Goal: Task Accomplishment & Management: Manage account settings

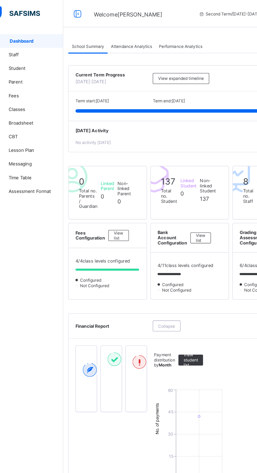
click at [105, 35] on span "Attendance Analytics" at bounding box center [115, 36] width 31 height 4
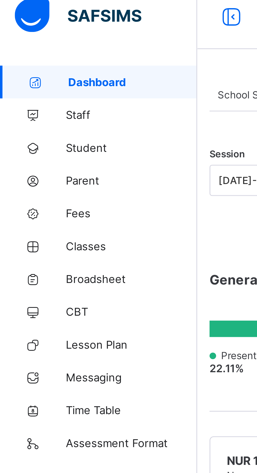
click at [32, 94] on span "Broadsheet" at bounding box center [42, 94] width 42 height 4
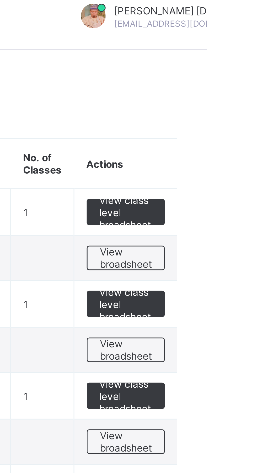
click at [233, 73] on span "View class level broadsheet" at bounding box center [230, 73] width 17 height 12
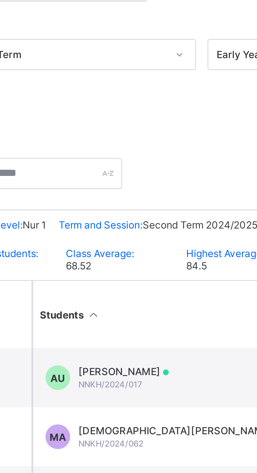
click at [129, 183] on span "[PERSON_NAME]" at bounding box center [123, 184] width 29 height 4
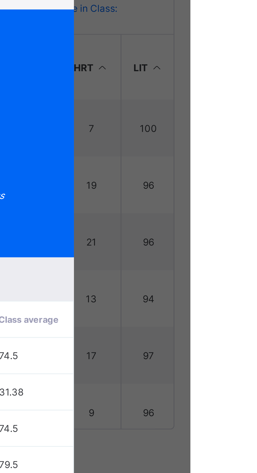
click at [211, 133] on span "View Reportsheet" at bounding box center [199, 129] width 23 height 8
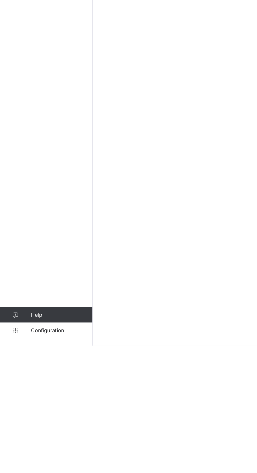
click at [39, 465] on span "Configuration" at bounding box center [42, 463] width 42 height 4
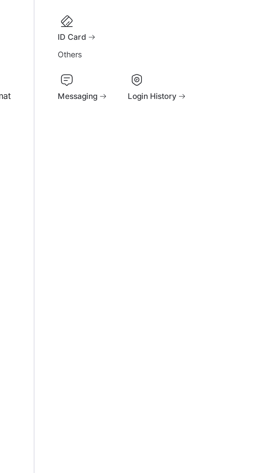
click at [151, 106] on div "Report Templates" at bounding box center [166, 104] width 31 height 4
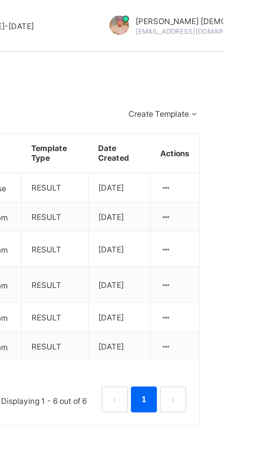
click at [236, 78] on icon at bounding box center [233, 76] width 4 height 4
click at [0, 0] on div "Delete Template" at bounding box center [0, 0] width 0 height 0
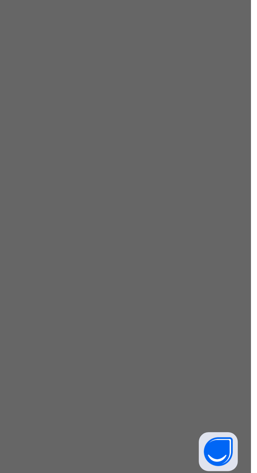
click at [168, 266] on div "Yes, Delete Template" at bounding box center [148, 262] width 39 height 8
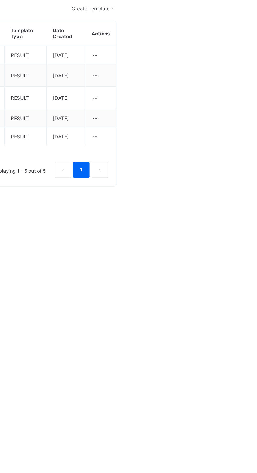
click at [0, 0] on ul "Edit Template Duplicate Template Delete Template" at bounding box center [0, 0] width 0 height 0
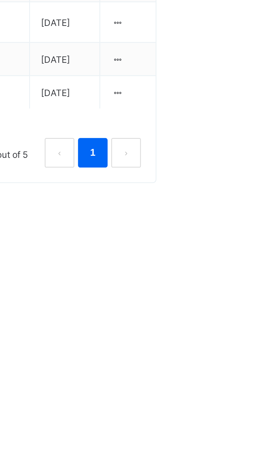
click at [0, 0] on div "Edit Template" at bounding box center [0, 0] width 0 height 0
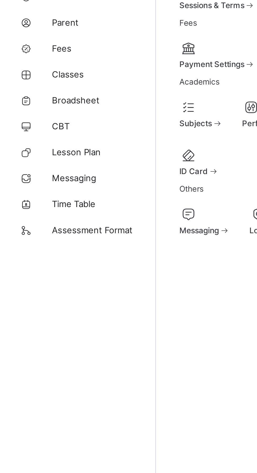
click at [37, 94] on span "Broadsheet" at bounding box center [42, 94] width 42 height 4
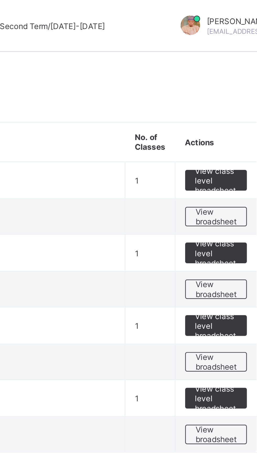
click at [233, 70] on span "View class level broadsheet" at bounding box center [230, 73] width 17 height 12
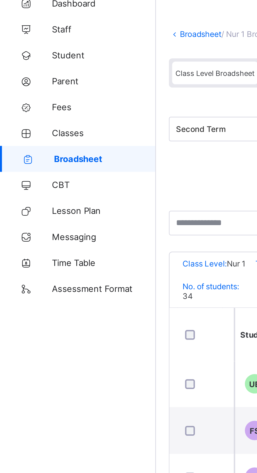
scroll to position [283, 176]
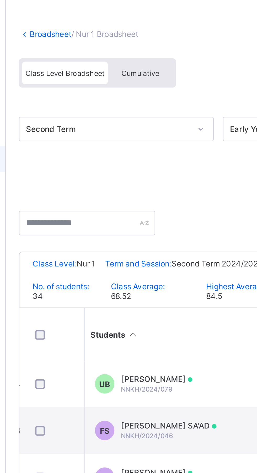
click at [124, 183] on span "[PERSON_NAME]" at bounding box center [123, 183] width 29 height 4
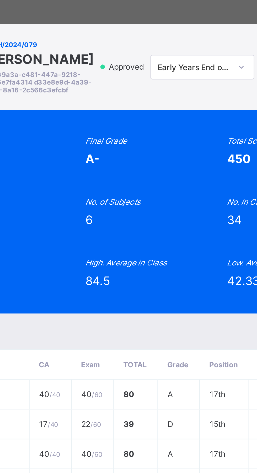
click at [158, 210] on div "UB NNKH/2024/079 [PERSON_NAME] BAMANGA b6069a3a-c481-447a-9218-5866e7fa4314 d33…" at bounding box center [128, 236] width 257 height 473
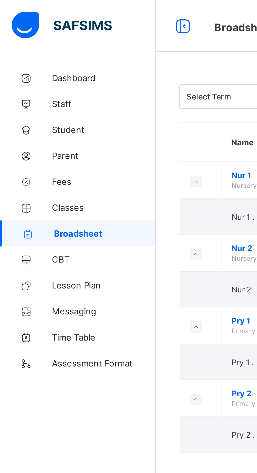
click at [29, 84] on span "Classes" at bounding box center [42, 84] width 42 height 4
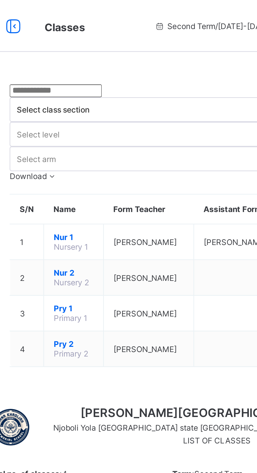
click at [132, 96] on span "[PERSON_NAME]" at bounding box center [126, 98] width 25 height 4
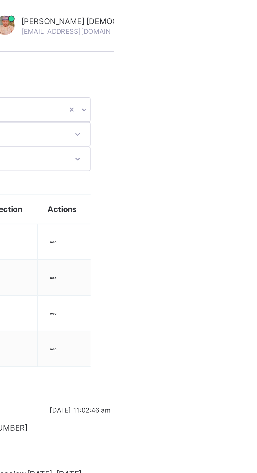
click at [242, 91] on td "View Class Assign form Teacher" at bounding box center [236, 98] width 21 height 14
click at [0, 0] on ul "View Class Assign form Teacher" at bounding box center [0, 0] width 0 height 0
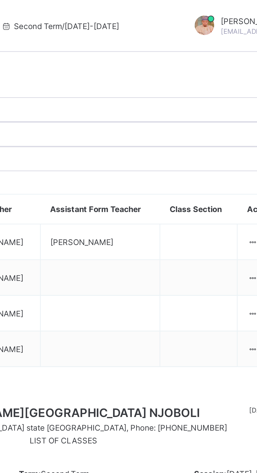
click at [0, 0] on div "View Class" at bounding box center [0, 0] width 0 height 0
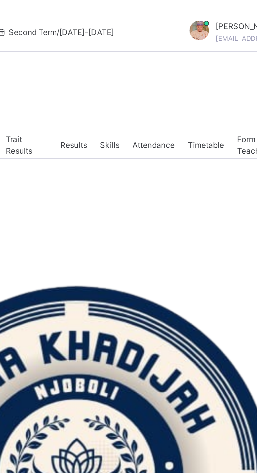
click at [159, 61] on span "Results" at bounding box center [160, 58] width 11 height 5
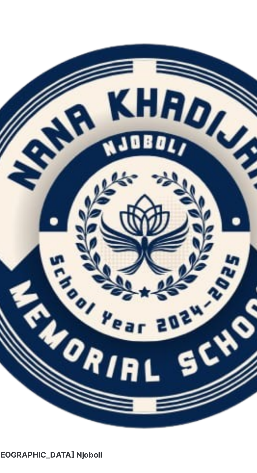
click at [193, 64] on div "Attendance" at bounding box center [192, 58] width 22 height 10
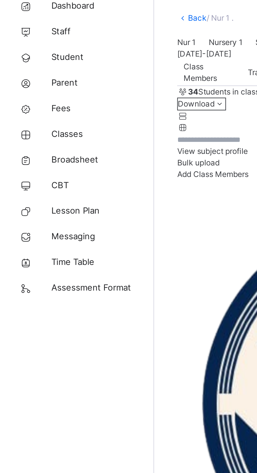
click at [39, 95] on span "Broadsheet" at bounding box center [42, 94] width 42 height 5
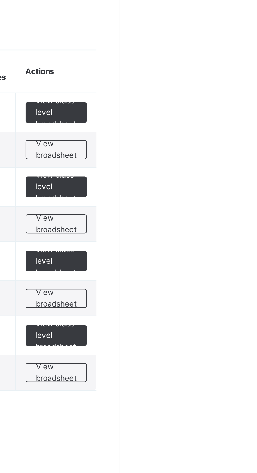
click at [231, 75] on span "View class level broadsheet" at bounding box center [230, 75] width 17 height 14
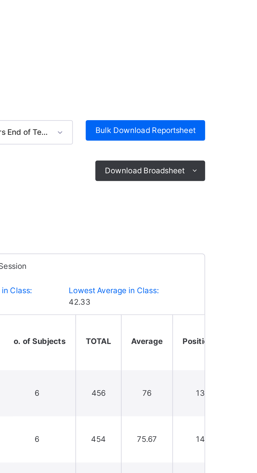
scroll to position [227, 176]
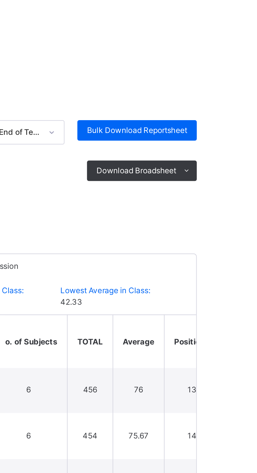
click at [242, 190] on span "13th" at bounding box center [251, 189] width 18 height 5
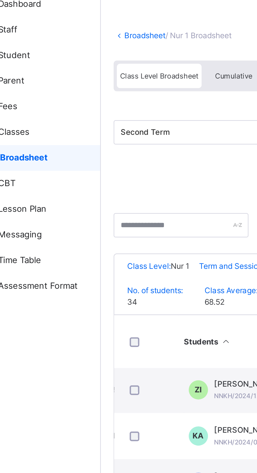
click at [111, 188] on span "[PERSON_NAME] [PERSON_NAME]" at bounding box center [137, 186] width 56 height 5
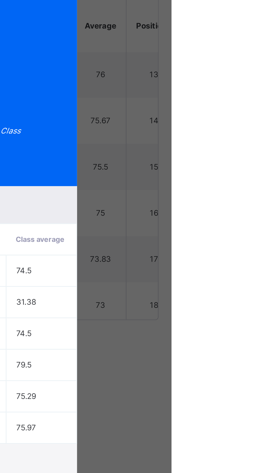
click at [204, 127] on span "View Reportsheet" at bounding box center [192, 121] width 23 height 9
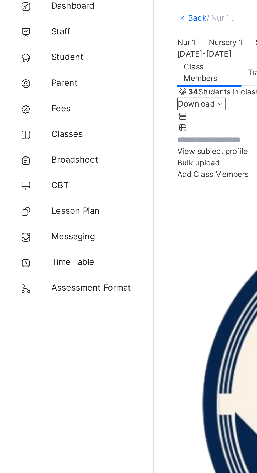
click at [34, 466] on span "Configuration" at bounding box center [42, 462] width 42 height 5
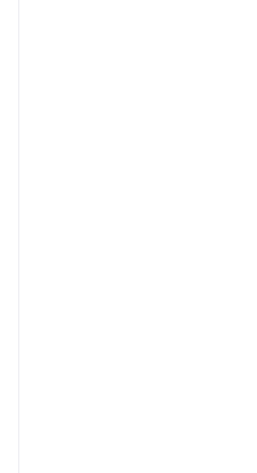
click at [151, 101] on span at bounding box center [166, 100] width 31 height 1
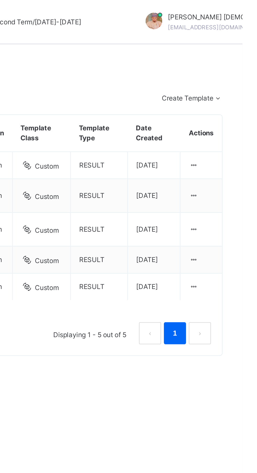
click at [236, 138] on icon at bounding box center [233, 136] width 4 height 4
click at [0, 0] on div "Edit Template" at bounding box center [0, 0] width 0 height 0
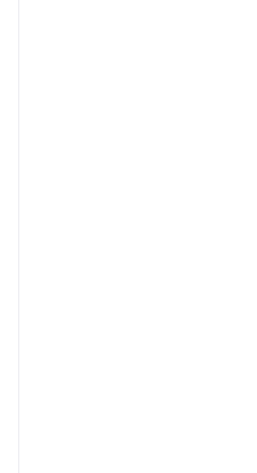
click at [177, 105] on span at bounding box center [179, 103] width 4 height 4
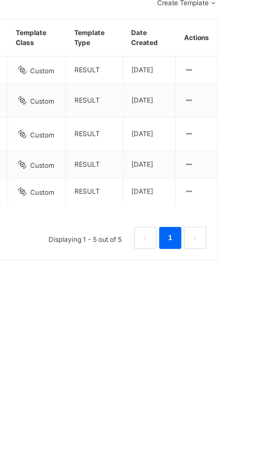
click at [0, 0] on ul "Edit Template Duplicate Template Delete Template" at bounding box center [0, 0] width 0 height 0
click at [0, 0] on li "Edit Template" at bounding box center [0, 0] width 0 height 0
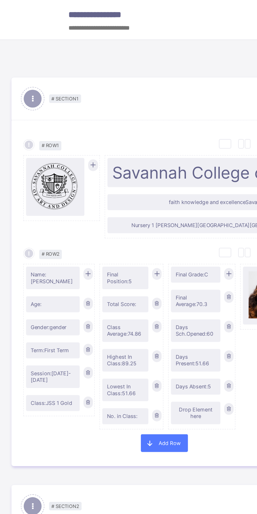
click at [101, 96] on span "Savannah College of Art and Design" at bounding box center [144, 96] width 155 height 11
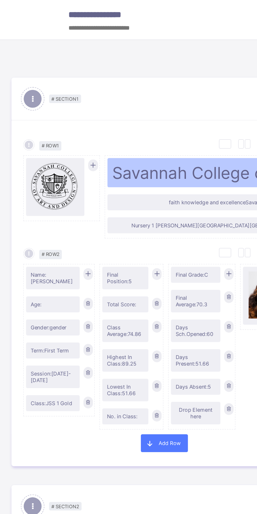
scroll to position [0, 42]
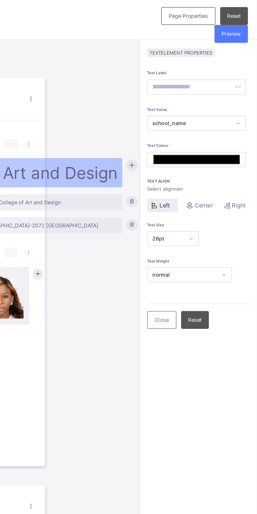
click at [247, 22] on div "Preview" at bounding box center [242, 19] width 19 height 10
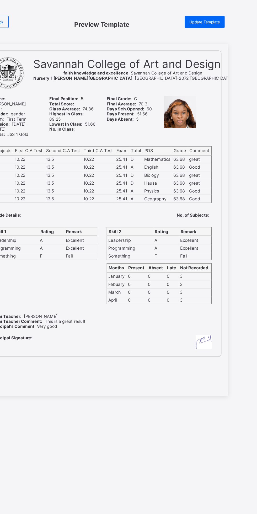
click at [214, 18] on span "Update Template" at bounding box center [213, 18] width 25 height 4
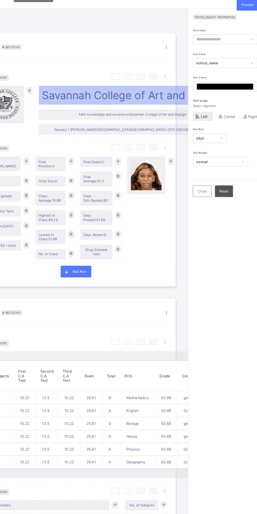
scroll to position [0, 4]
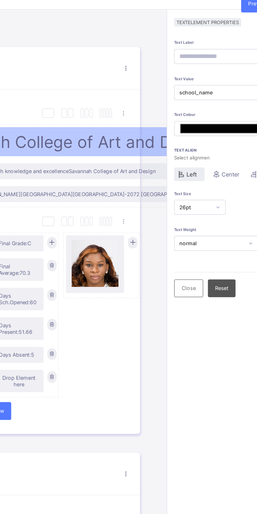
click at [172, 91] on span "Savannah College of Art and Design" at bounding box center [139, 96] width 155 height 11
click at [147, 95] on span "Savannah College of Art and Design" at bounding box center [139, 96] width 155 height 11
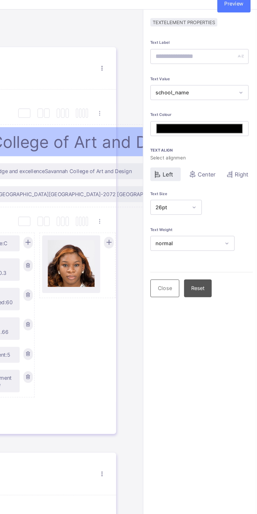
scroll to position [0, 0]
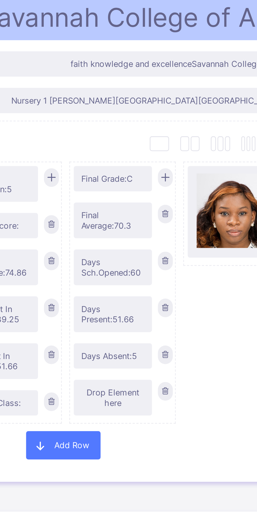
click at [122, 97] on span "Savannah College of Art and Design" at bounding box center [144, 96] width 155 height 11
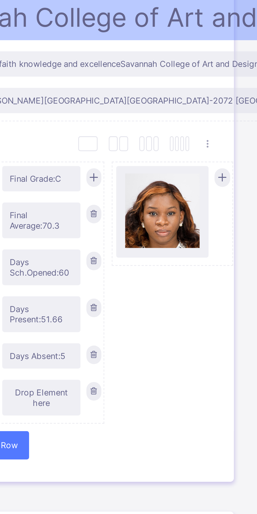
scroll to position [0, 42]
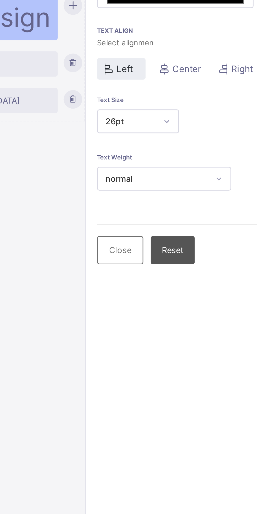
click at [225, 177] on span "Reset" at bounding box center [222, 178] width 8 height 4
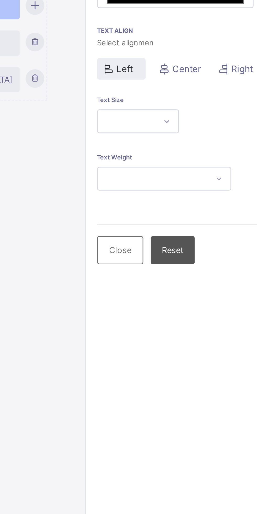
type input "*******"
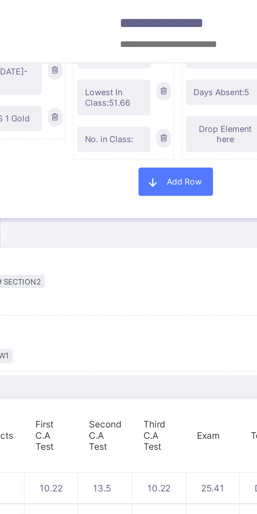
scroll to position [176, 34]
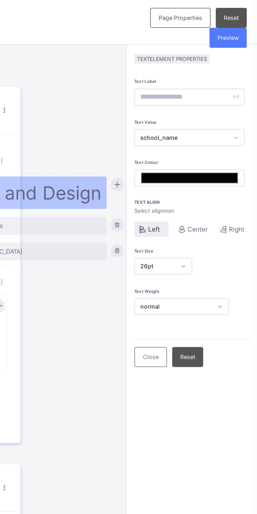
click at [244, 11] on div "Reset" at bounding box center [243, 9] width 15 height 10
type input "*******"
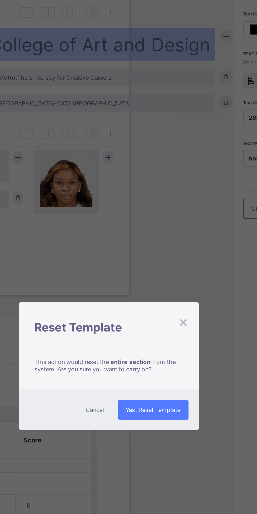
click at [157, 277] on span "Yes, Reset Template" at bounding box center [150, 279] width 27 height 4
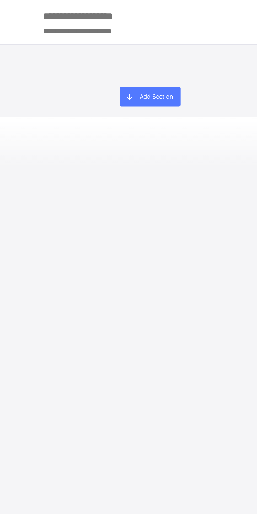
click at [97, 50] on span "Add Section" at bounding box center [98, 48] width 17 height 4
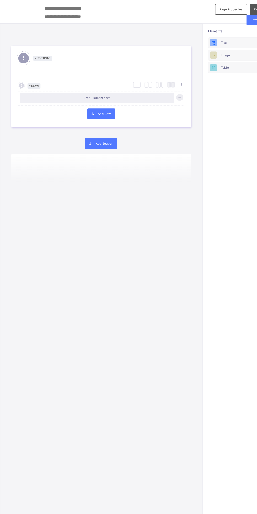
click at [52, 86] on div "Drop Element here" at bounding box center [95, 92] width 157 height 16
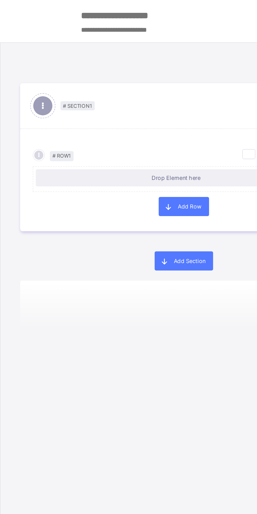
click at [57, 70] on div "Select Column Layout Cancel # Row 1 Duplicate Row Delete Row Drop Element here …" at bounding box center [95, 93] width 170 height 53
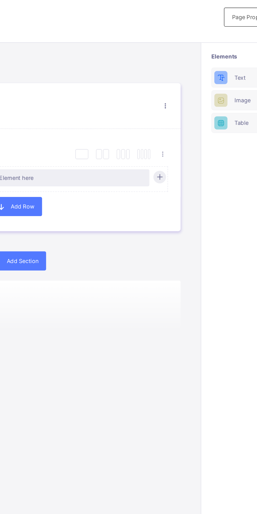
click at [0, 0] on ul "Section Properties Duplicate Section Delete Section" at bounding box center [0, 0] width 0 height 0
click at [161, 182] on div "# Section 1 Section Properties Duplicate Section Delete Section Select Column L…" at bounding box center [95, 253] width 191 height 462
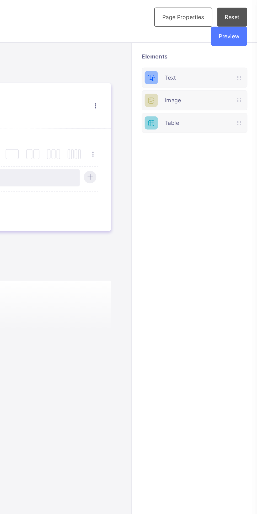
click at [247, 39] on icon at bounding box center [246, 40] width 1 height 3
click at [203, 40] on icon at bounding box center [202, 41] width 4 height 4
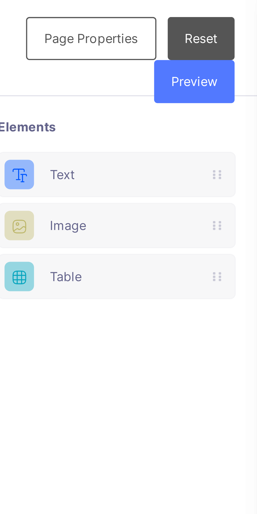
click at [248, 39] on icon at bounding box center [246, 40] width 1 height 3
click at [213, 40] on div "Text" at bounding box center [224, 41] width 31 height 4
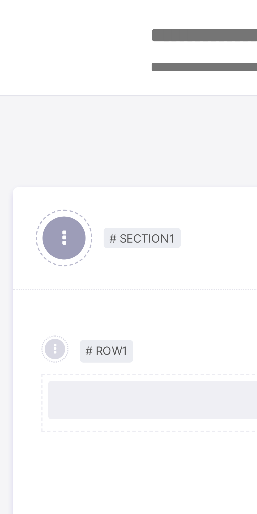
click at [42, 55] on span "# Section 1" at bounding box center [40, 55] width 18 height 5
click at [36, 81] on span "# Row 1" at bounding box center [32, 81] width 12 height 5
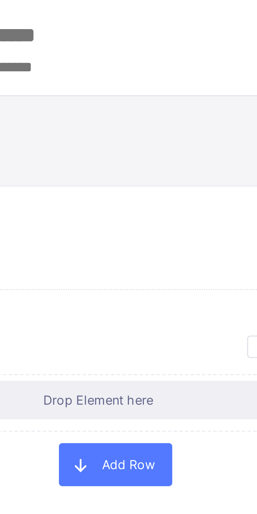
click at [105, 91] on div "Drop Element here" at bounding box center [91, 93] width 141 height 4
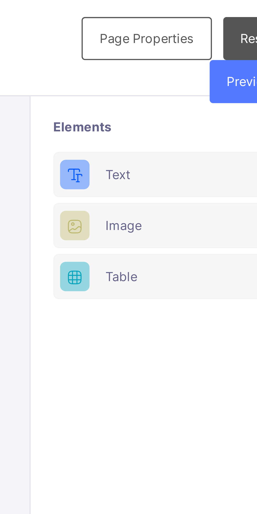
click at [219, 62] on div "Table" at bounding box center [224, 64] width 31 height 4
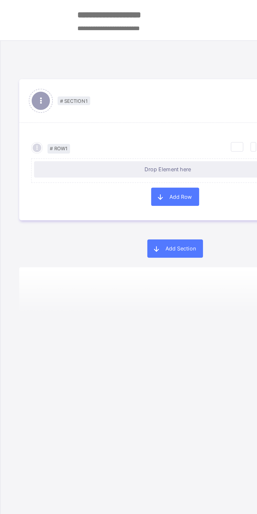
click at [73, 77] on div "# Row 1 Duplicate Row Delete Row Drop Element here" at bounding box center [95, 89] width 170 height 28
click at [84, 76] on div "# Row 1 Duplicate Row Delete Row Drop Element here" at bounding box center [95, 89] width 170 height 28
click at [40, 91] on div "Drop Element here" at bounding box center [91, 93] width 141 height 4
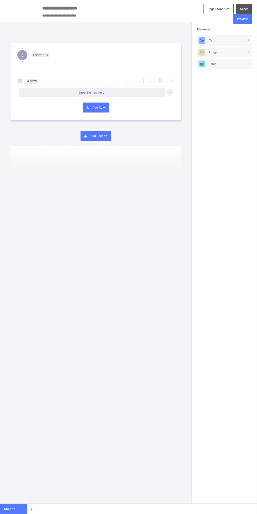
click at [113, 503] on div "Page Properties Reset Preview Elements Text Image Table # Section 1 Section Pro…" at bounding box center [128, 257] width 257 height 514
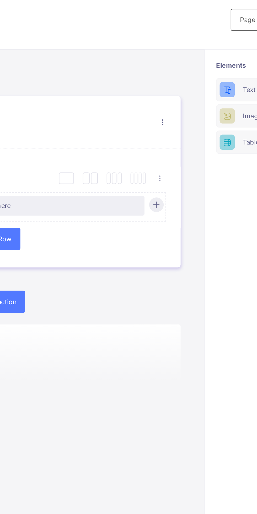
click at [173, 55] on icon at bounding box center [173, 55] width 4 height 4
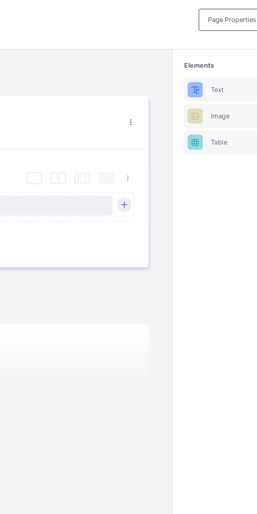
click at [173, 55] on icon at bounding box center [173, 55] width 4 height 4
click at [0, 0] on div "Section Properties" at bounding box center [0, 0] width 0 height 0
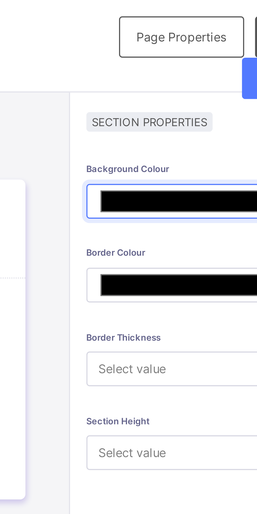
click at [224, 48] on input "*******" at bounding box center [222, 48] width 55 height 8
type input "*******"
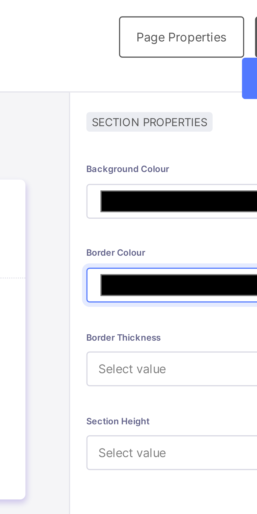
click at [219, 67] on input "*******" at bounding box center [222, 68] width 55 height 8
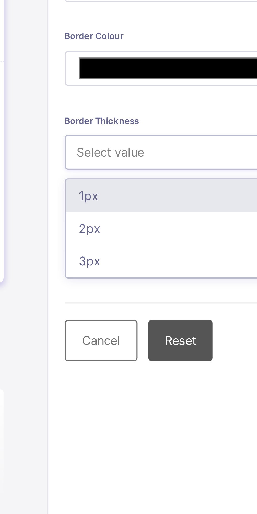
click at [214, 106] on div "2px" at bounding box center [223, 107] width 55 height 8
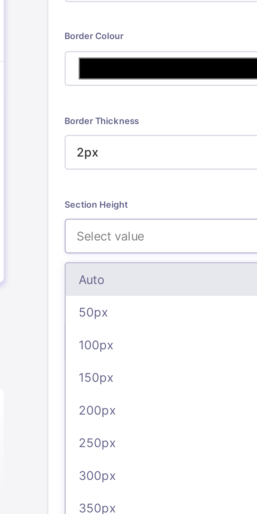
click at [213, 135] on div "100px" at bounding box center [223, 135] width 55 height 8
type input "*******"
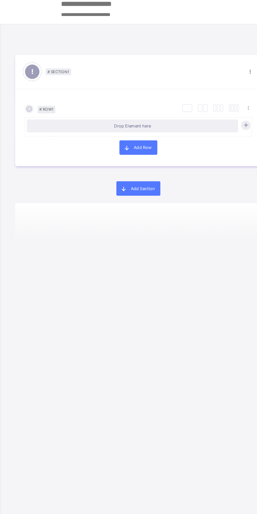
click at [45, 91] on div "Drop Element here" at bounding box center [91, 93] width 141 height 4
click at [59, 68] on div "Select Column Layout Cancel # Row 1 Duplicate Row Delete Row Drop Element here …" at bounding box center [95, 93] width 170 height 53
click at [62, 58] on div "# Section 1 Section Properties Duplicate Section Delete Section" at bounding box center [95, 55] width 170 height 24
click at [68, 56] on div "# Section 1" at bounding box center [99, 55] width 131 height 4
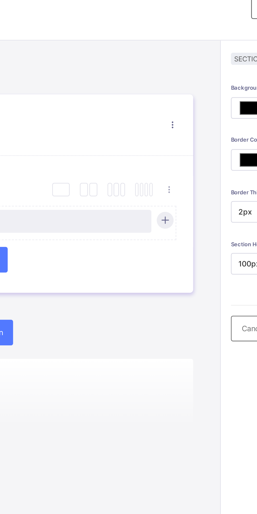
click at [173, 55] on icon at bounding box center [173, 55] width 4 height 4
click at [170, 39] on div "# Section 1 Section Properties Duplicate Section Delete Section Select Column L…" at bounding box center [95, 82] width 170 height 88
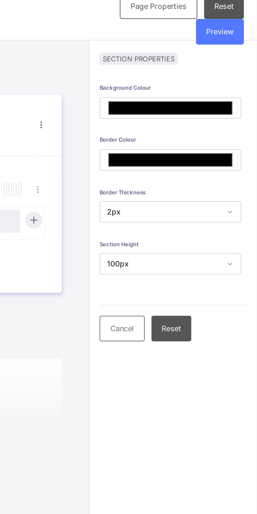
click at [243, 19] on span "Preview" at bounding box center [242, 19] width 11 height 4
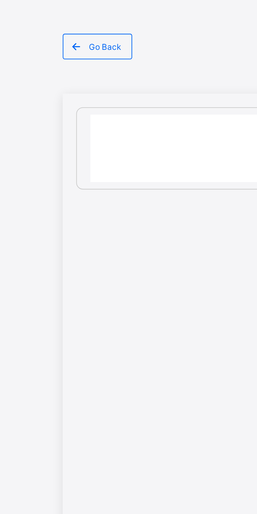
click at [35, 18] on span "Go Back" at bounding box center [41, 18] width 13 height 4
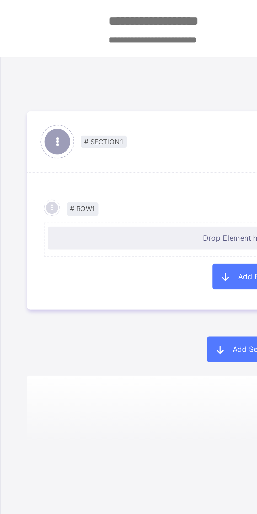
click at [55, 71] on div "Select Column Layout Cancel # Row 1 Duplicate Row Delete Row Drop Element here …" at bounding box center [95, 93] width 170 height 53
click at [52, 91] on div "Drop Element here" at bounding box center [91, 93] width 141 height 4
click at [42, 82] on div "# Row 1" at bounding box center [42, 81] width 51 height 6
click at [74, 93] on div "Drop Element here" at bounding box center [91, 93] width 141 height 4
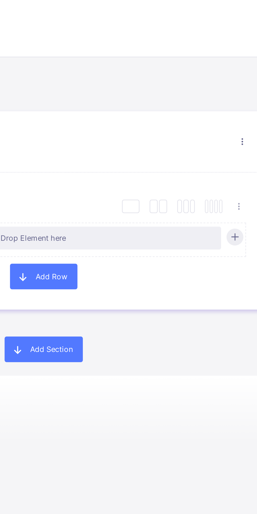
click at [147, 88] on div "Drop Element here" at bounding box center [92, 92] width 146 height 9
click at [143, 86] on div "Drop Element here" at bounding box center [95, 92] width 157 height 16
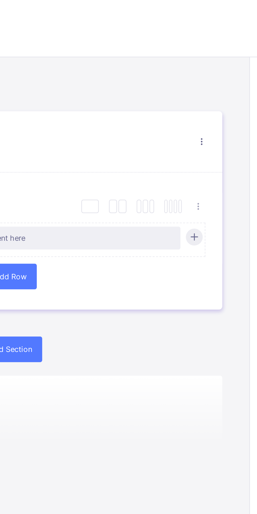
click at [172, 80] on icon at bounding box center [172, 80] width 4 height 4
click at [158, 124] on div "# Section 1 Section Properties Duplicate Section Delete Section Select Column L…" at bounding box center [95, 82] width 170 height 88
click at [172, 91] on div at bounding box center [170, 92] width 7 height 7
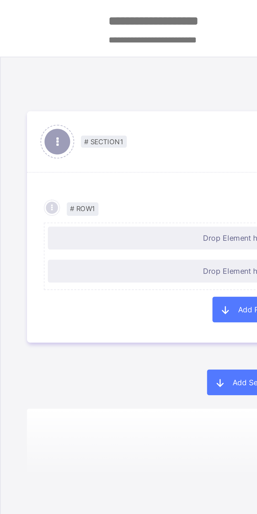
click at [58, 90] on div "Drop Element here" at bounding box center [92, 92] width 146 height 9
click at [85, 93] on div "Drop Element here" at bounding box center [91, 93] width 141 height 4
click at [87, 91] on div "Drop Element here" at bounding box center [91, 93] width 141 height 4
click at [85, 95] on div "Drop Element here" at bounding box center [92, 92] width 146 height 9
click at [82, 91] on div "Drop Element here" at bounding box center [91, 93] width 141 height 4
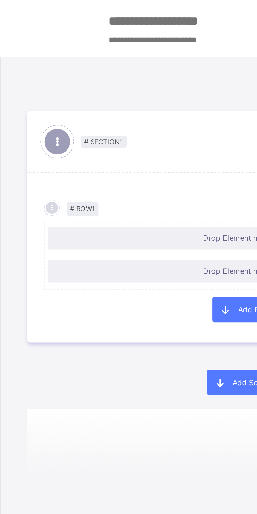
click at [81, 93] on div "Drop Element here" at bounding box center [91, 93] width 141 height 4
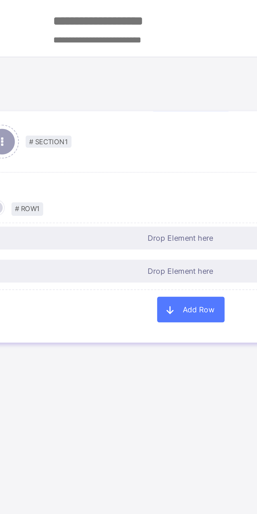
type input "*******"
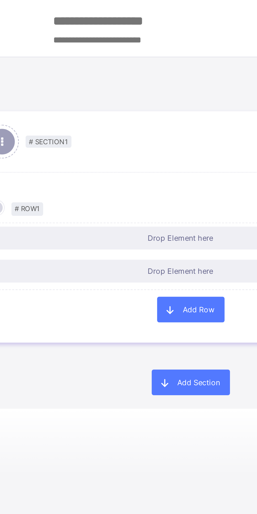
click at [97, 91] on div "Drop Element here" at bounding box center [91, 93] width 141 height 4
click at [96, 90] on div "Drop Element here" at bounding box center [92, 92] width 146 height 9
